Goal: Information Seeking & Learning: Learn about a topic

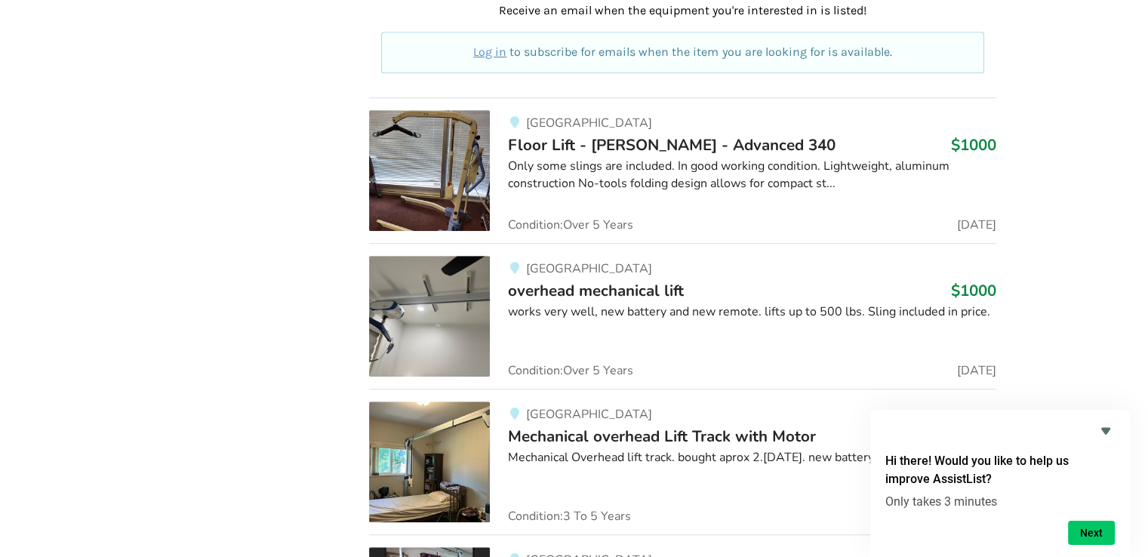
scroll to position [900, 0]
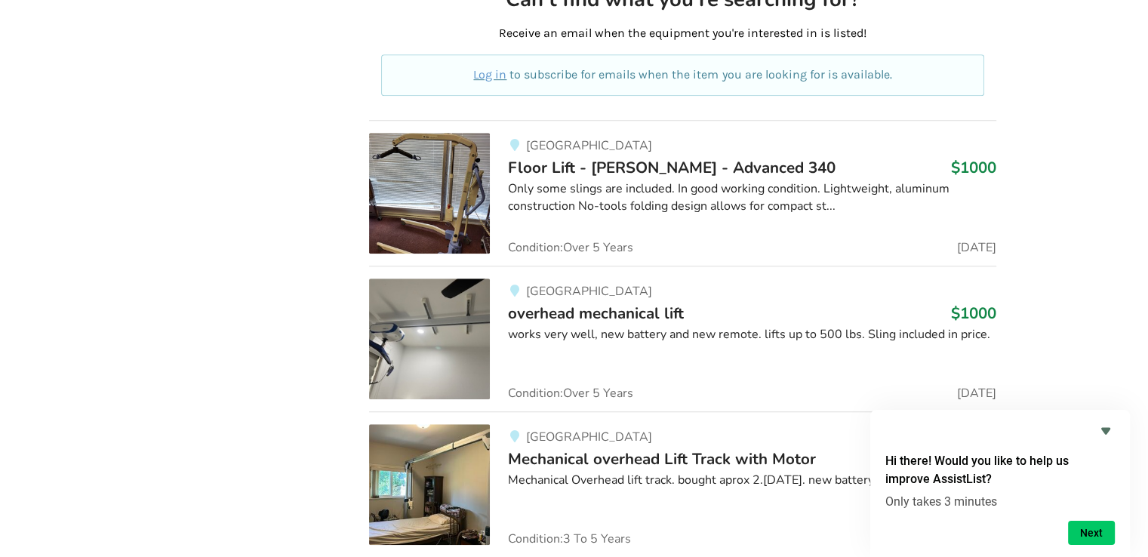
click at [583, 160] on span "Floor Lift - [PERSON_NAME] - Advanced 340" at bounding box center [672, 167] width 328 height 21
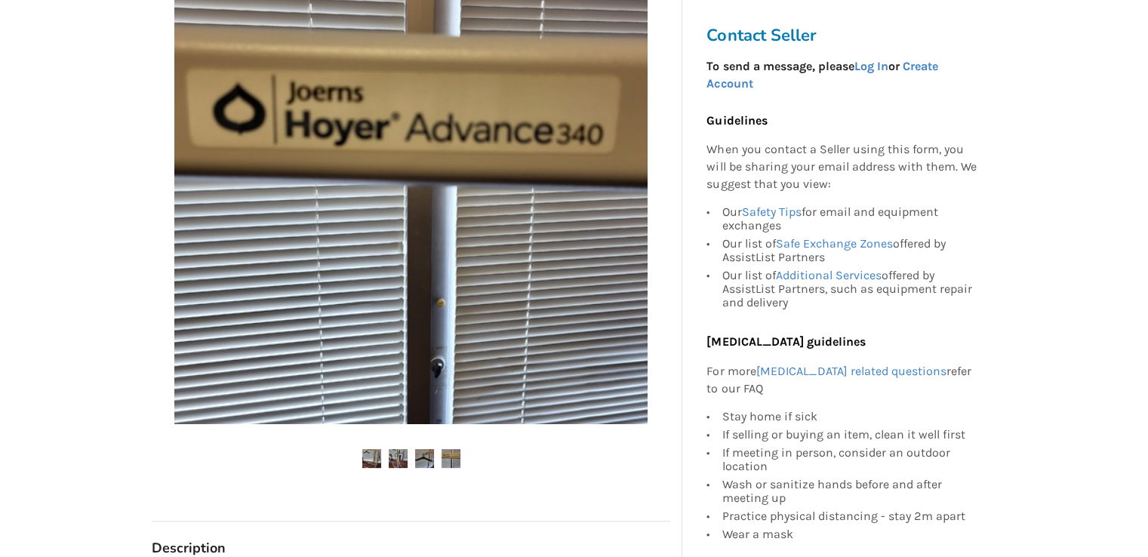
scroll to position [453, 0]
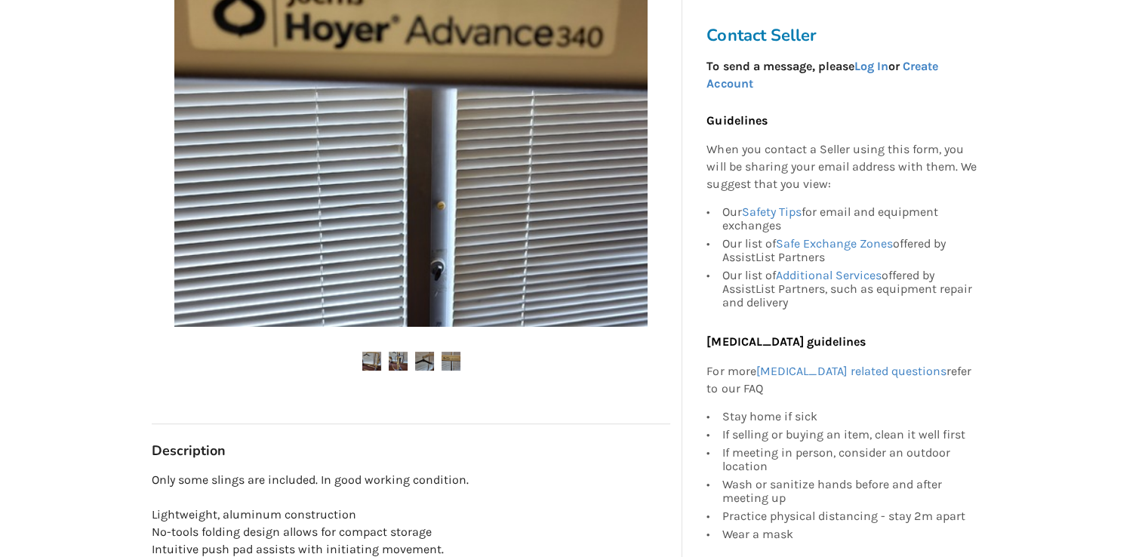
click at [400, 354] on img at bounding box center [398, 361] width 19 height 19
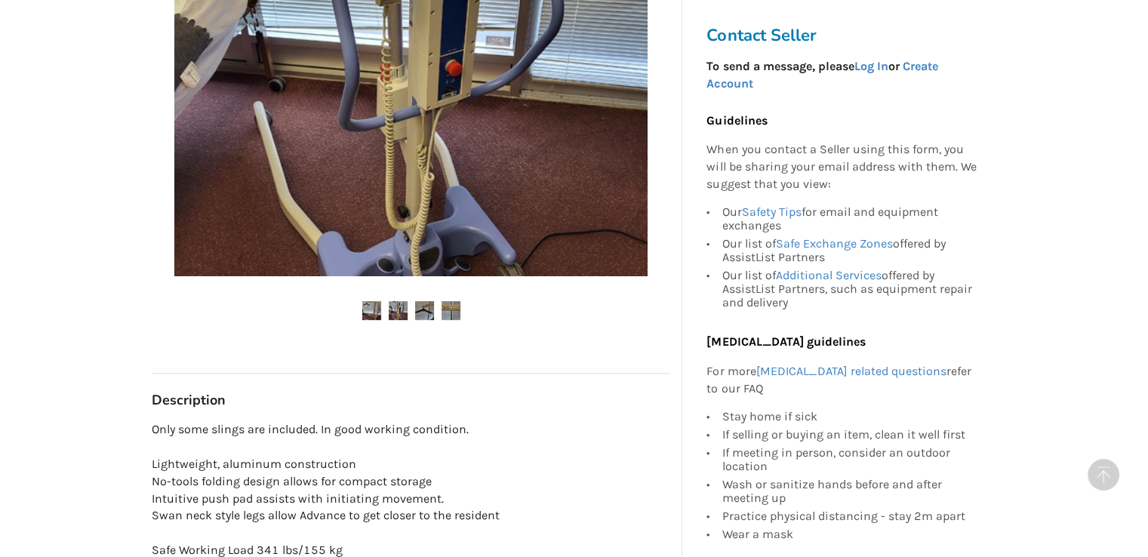
scroll to position [528, 0]
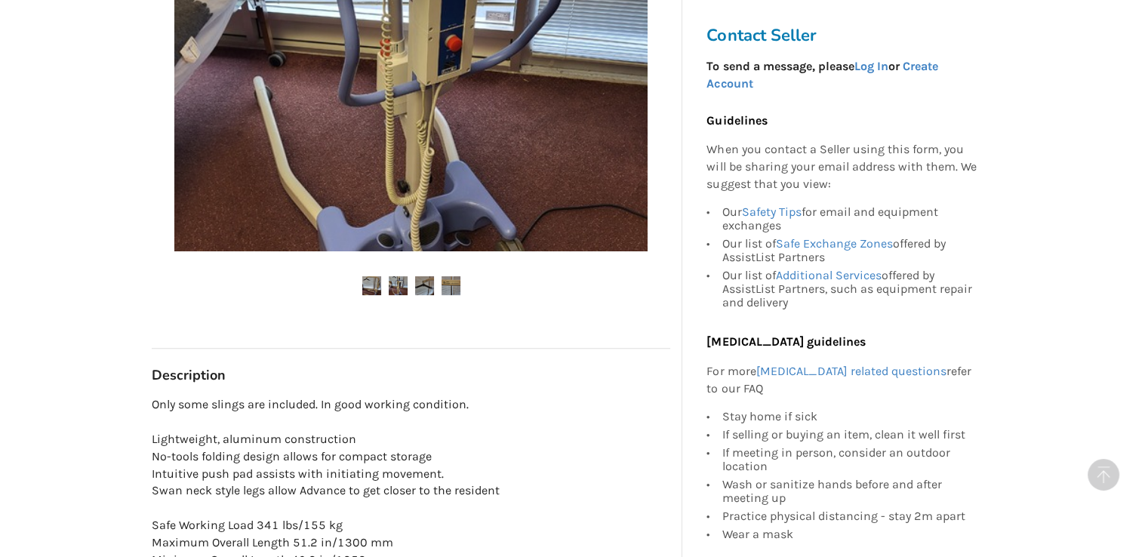
click at [417, 286] on img at bounding box center [424, 285] width 19 height 19
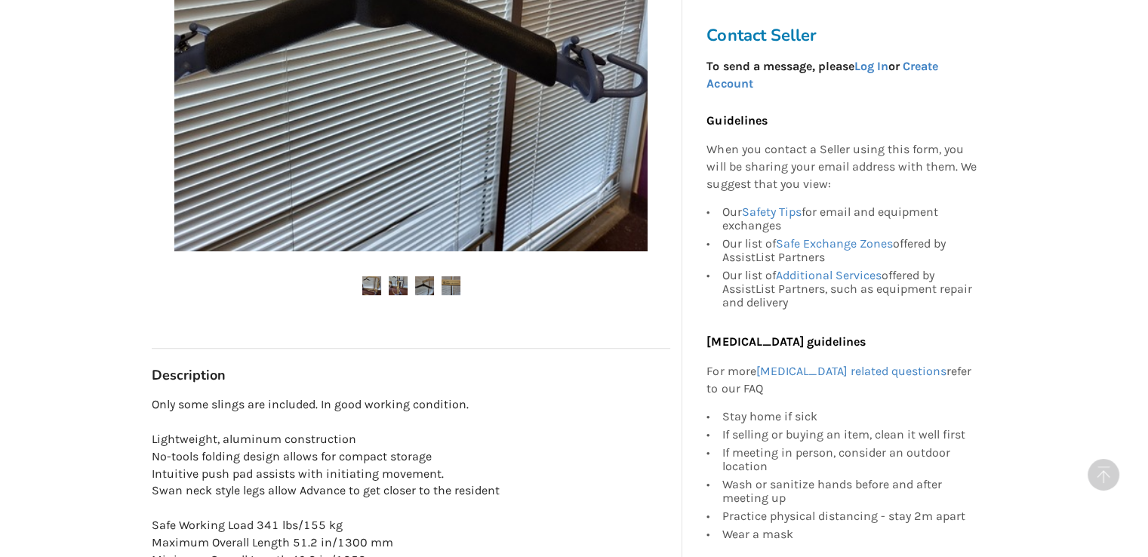
click at [462, 299] on div at bounding box center [411, 47] width 519 height 553
click at [451, 291] on img at bounding box center [451, 285] width 19 height 19
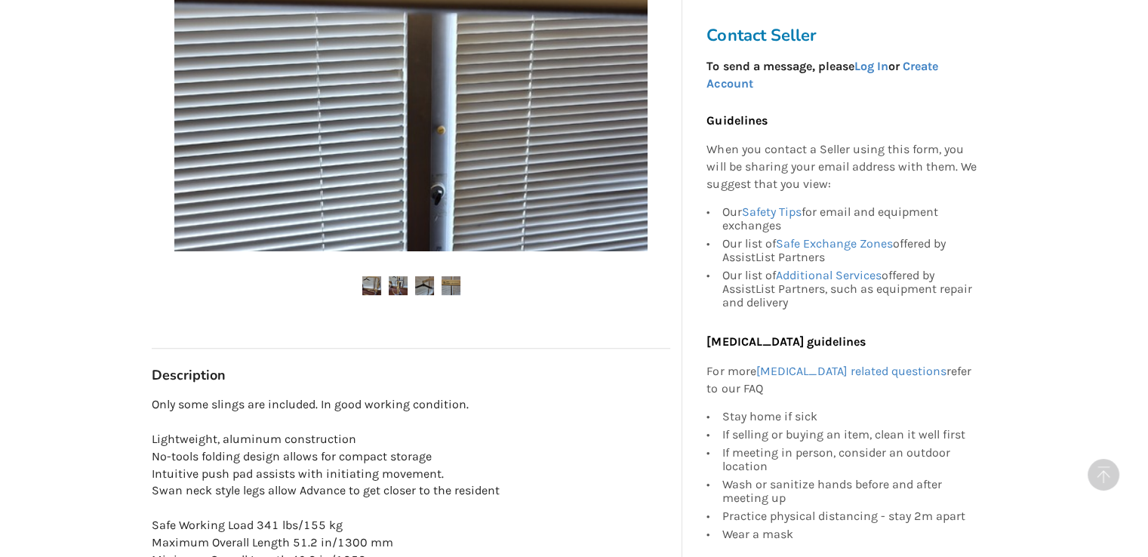
click at [370, 291] on img at bounding box center [371, 285] width 19 height 19
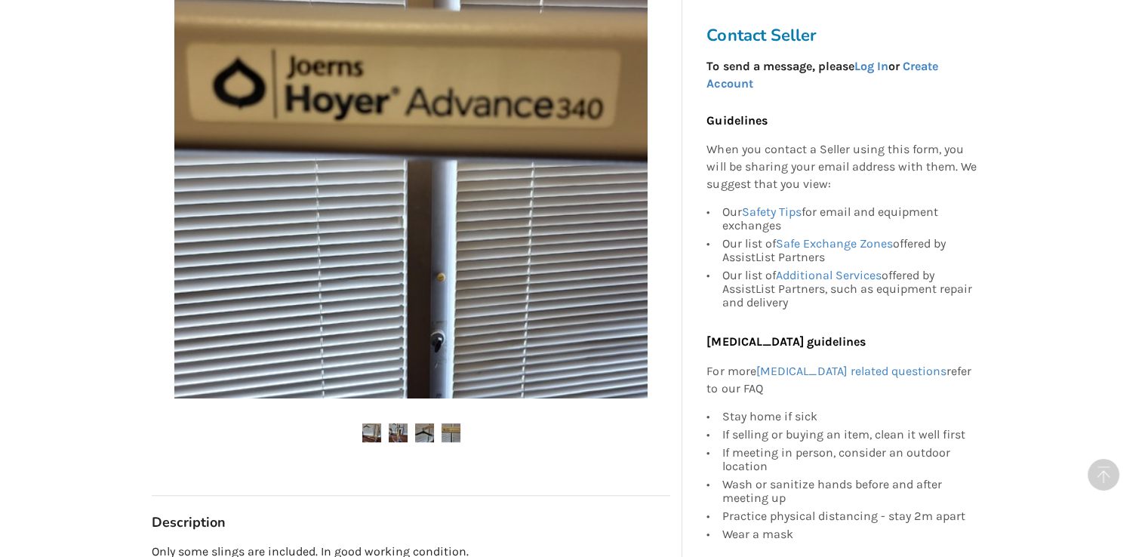
scroll to position [377, 0]
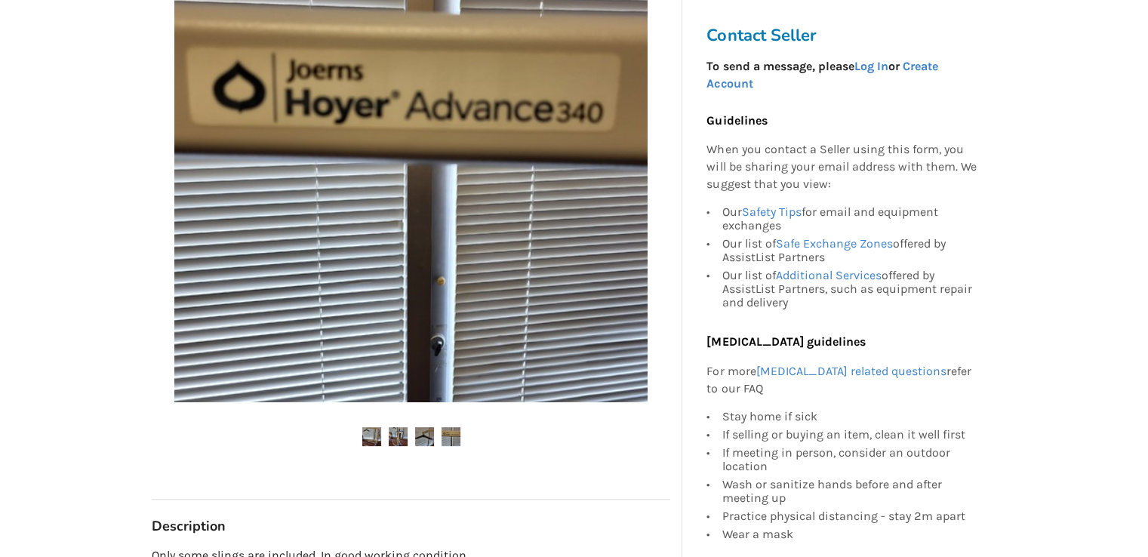
scroll to position [900, 0]
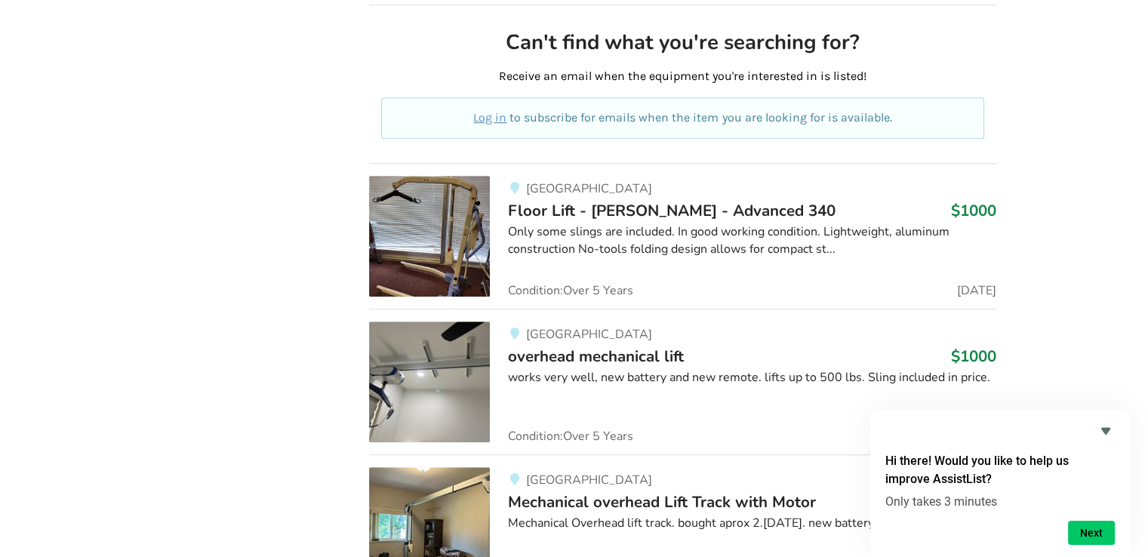
scroll to position [854, 0]
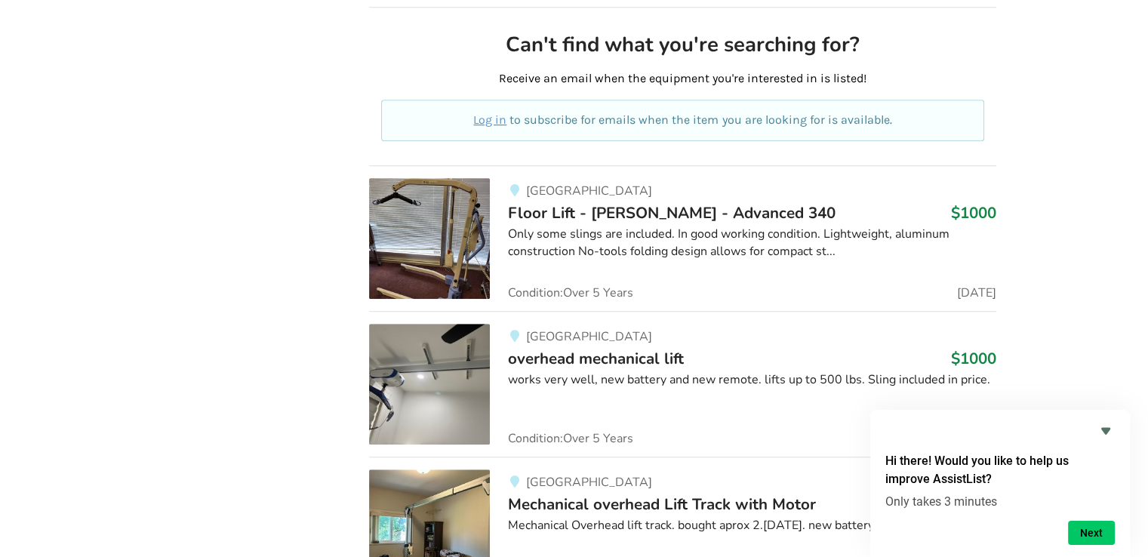
click at [634, 209] on span "Floor Lift - [PERSON_NAME] - Advanced 340" at bounding box center [672, 212] width 328 height 21
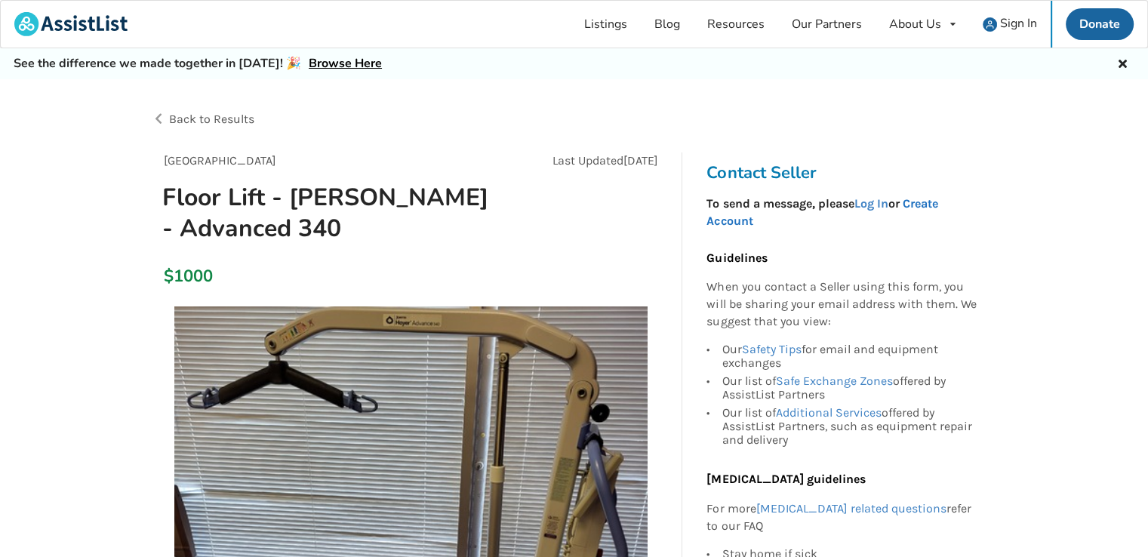
click at [937, 199] on link "Create Account" at bounding box center [821, 212] width 231 height 32
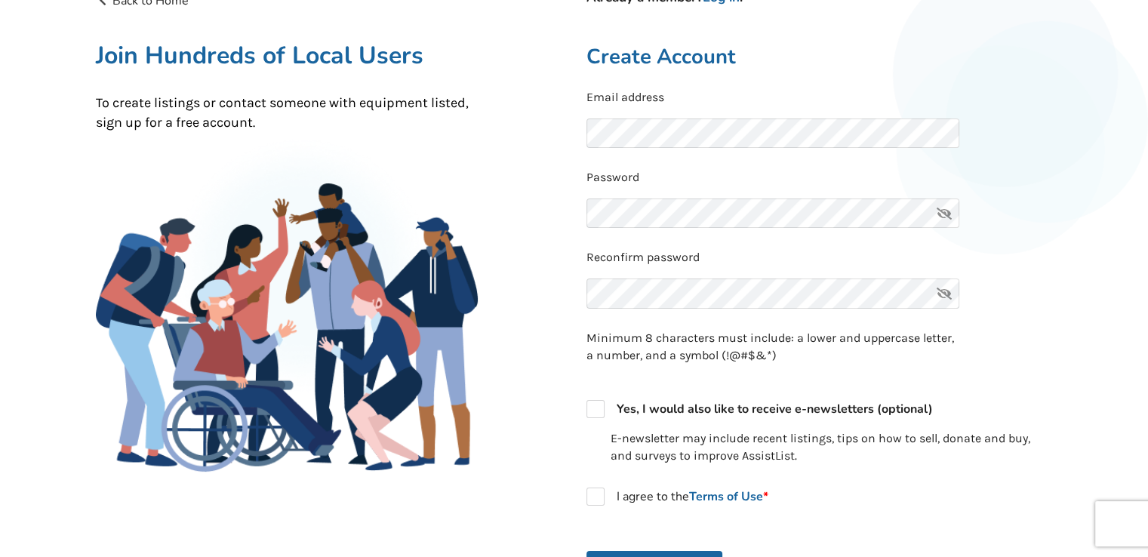
scroll to position [151, 0]
